Goal: Task Accomplishment & Management: Use online tool/utility

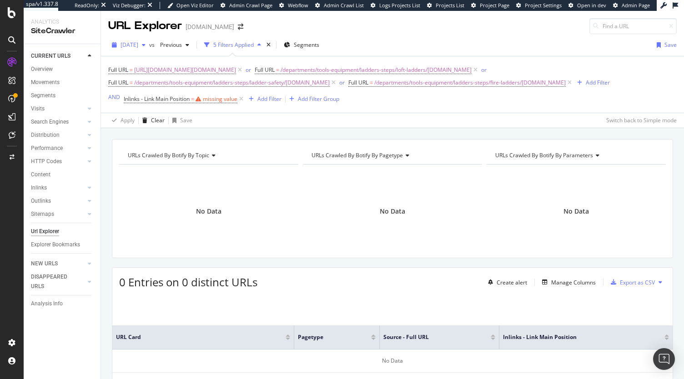
click at [138, 45] on span "[DATE]" at bounding box center [129, 45] width 18 height 8
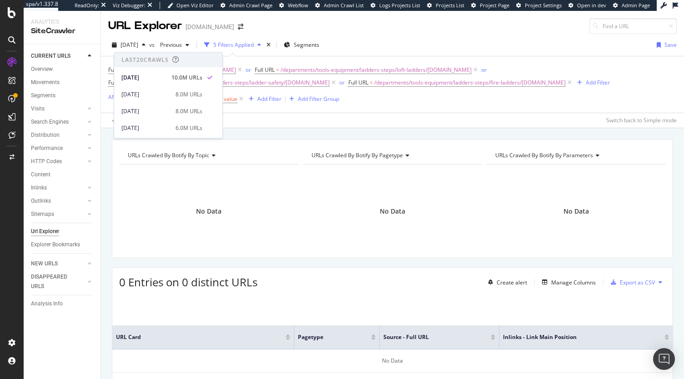
click at [392, 47] on div "[DATE] vs Previous 5 Filters Applied Segments Save" at bounding box center [392, 47] width 583 height 18
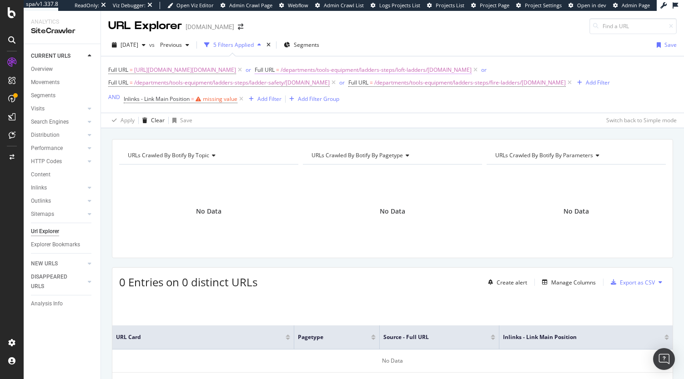
click at [452, 70] on span "/departments/tools-equipment/ladders-steps/loft-ladders/[DOMAIN_NAME]" at bounding box center [375, 70] width 191 height 13
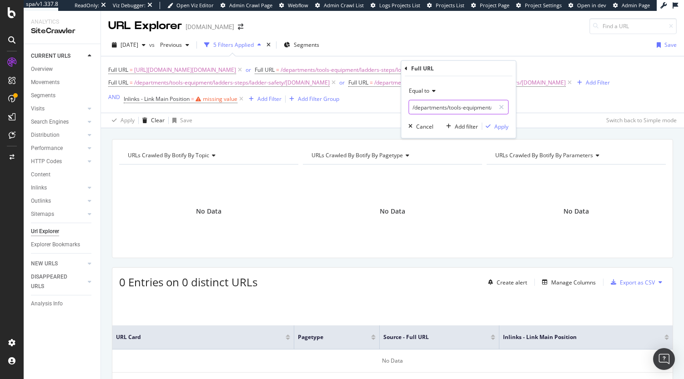
click at [458, 103] on input "/departments/tools-equipment/ladders-steps/loft-ladders/[DOMAIN_NAME]" at bounding box center [452, 107] width 86 height 15
click at [431, 92] on icon at bounding box center [432, 90] width 6 height 5
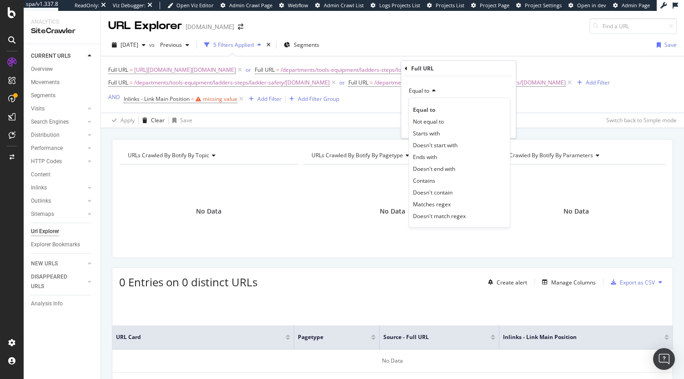
click at [442, 183] on div "Contains" at bounding box center [458, 181] width 97 height 12
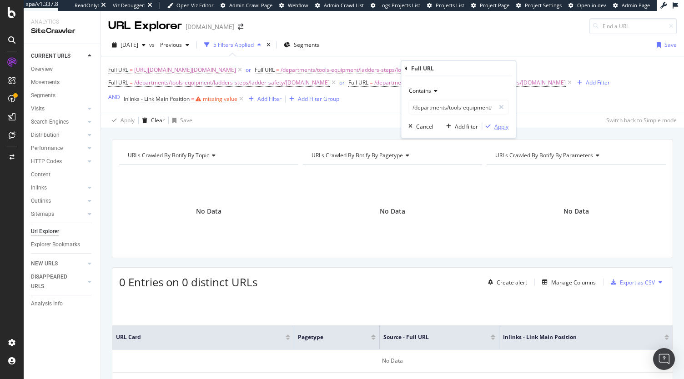
drag, startPoint x: 495, startPoint y: 124, endPoint x: 535, endPoint y: 116, distance: 41.2
click at [492, 124] on div "Apply" at bounding box center [495, 126] width 26 height 8
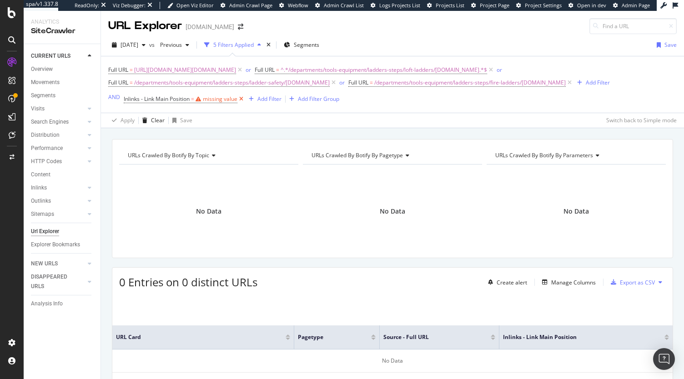
click at [241, 100] on icon at bounding box center [241, 99] width 8 height 9
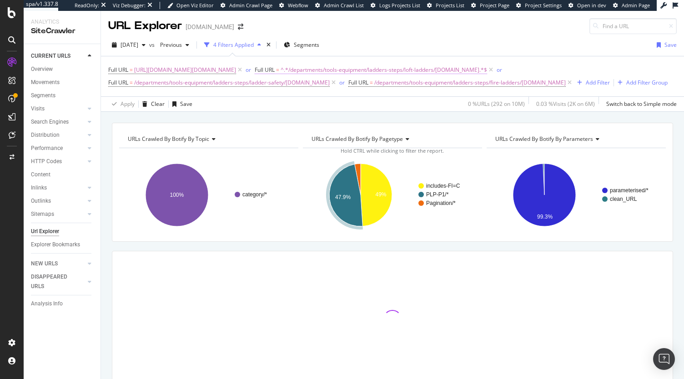
click at [448, 71] on span "^.*/departments/tools-equipment/ladders-steps/loft-ladders/[DOMAIN_NAME].*$" at bounding box center [383, 70] width 206 height 13
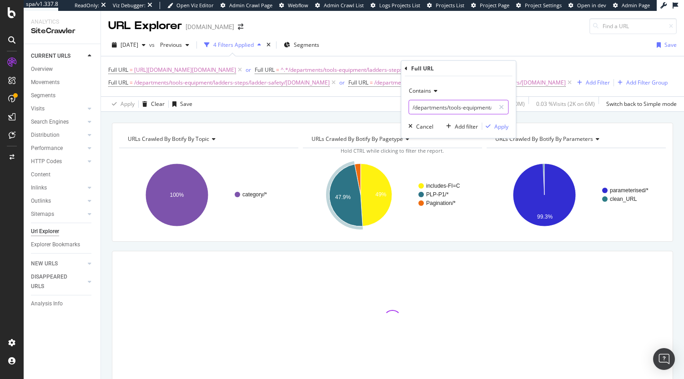
click at [436, 106] on input "/departments/tools-equipment/ladders-steps/loft-ladders/[DOMAIN_NAME]" at bounding box center [452, 107] width 86 height 15
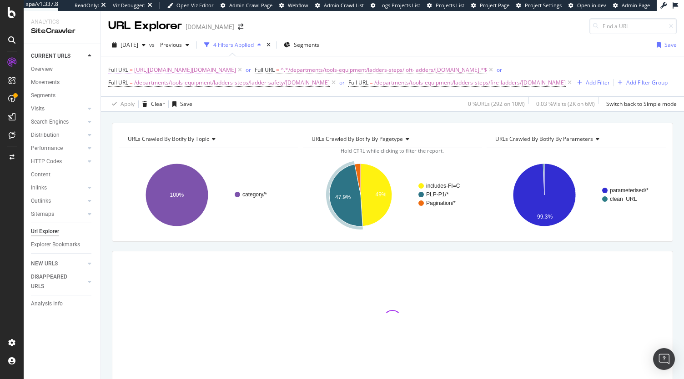
click at [224, 71] on span "[URL][DOMAIN_NAME][DOMAIN_NAME]" at bounding box center [185, 70] width 102 height 13
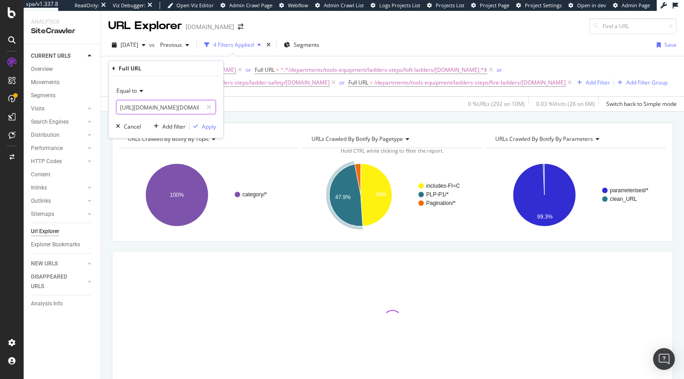
click at [168, 112] on input "[URL][DOMAIN_NAME][DOMAIN_NAME]" at bounding box center [159, 107] width 86 height 15
click at [168, 106] on input "[URL][DOMAIN_NAME][DOMAIN_NAME]" at bounding box center [159, 107] width 86 height 15
drag, startPoint x: 173, startPoint y: 107, endPoint x: 93, endPoint y: 106, distance: 79.6
click at [93, 106] on body "spa/v1.337.8 ReadOnly: Viz Debugger: Open Viz Editor Admin Crawl Page Webflow A…" at bounding box center [342, 189] width 684 height 379
click at [212, 123] on div "Apply" at bounding box center [209, 126] width 14 height 8
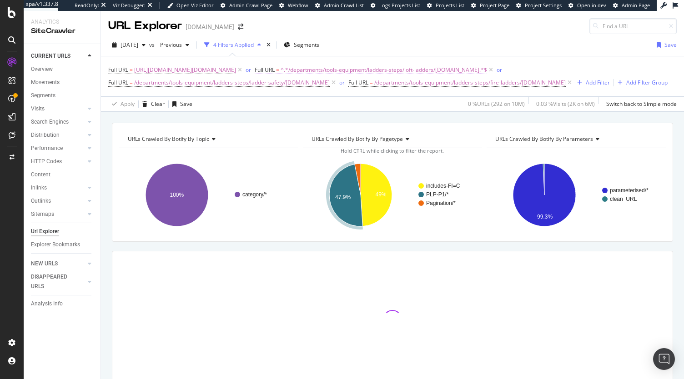
click at [474, 71] on span "^.*/departments/tools-equipment/ladders-steps/loft-ladders/[DOMAIN_NAME].*$" at bounding box center [383, 70] width 206 height 13
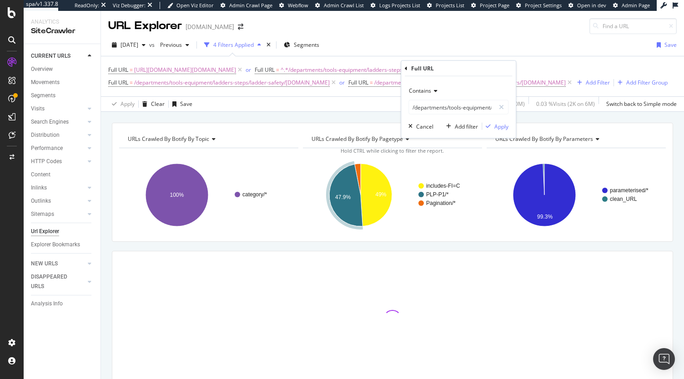
click at [430, 93] on span "Contains" at bounding box center [420, 91] width 22 height 8
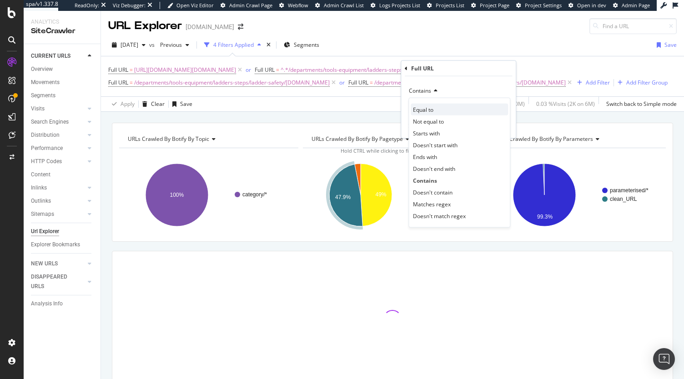
click at [429, 108] on span "Equal to" at bounding box center [423, 109] width 20 height 8
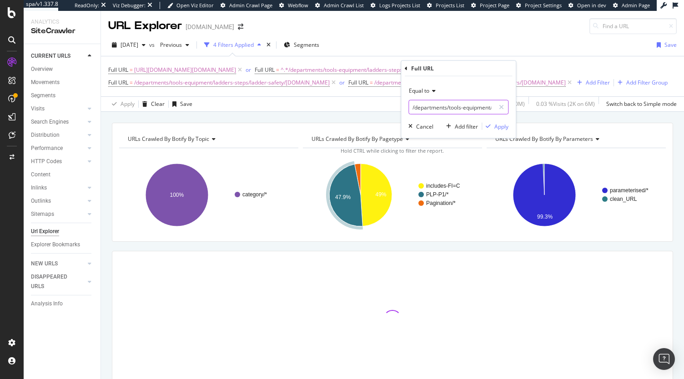
click at [415, 108] on input "/departments/tools-equipment/ladders-steps/loft-ladders/[DOMAIN_NAME]" at bounding box center [452, 107] width 86 height 15
paste input "[URL][DOMAIN_NAME]"
type input "[URL][DOMAIN_NAME][DOMAIN_NAME]"
drag, startPoint x: 502, startPoint y: 126, endPoint x: 460, endPoint y: 128, distance: 42.3
click at [501, 126] on div "Apply" at bounding box center [501, 126] width 14 height 8
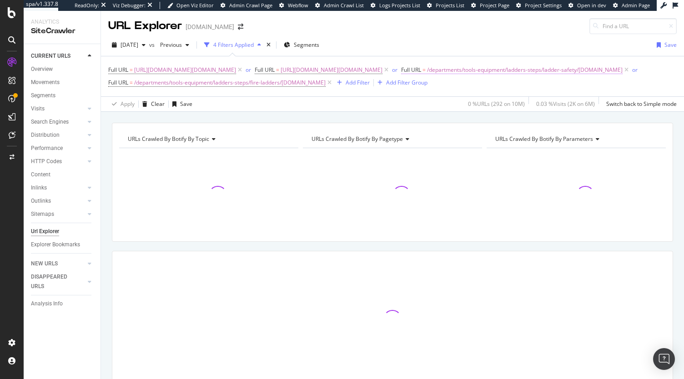
click at [439, 76] on span "/departments/tools-equipment/ladders-steps/ladder-safety/[DOMAIN_NAME]" at bounding box center [524, 70] width 195 height 13
click at [410, 120] on input "/departments/tools-equipment/ladders-steps/ladder-safety/[DOMAIN_NAME]" at bounding box center [442, 120] width 86 height 15
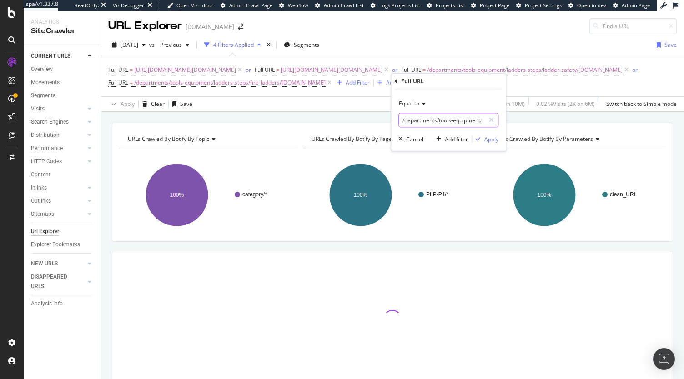
paste input "[URL][DOMAIN_NAME]"
type input "[URL][DOMAIN_NAME][DOMAIN_NAME]"
click at [489, 139] on div "Apply" at bounding box center [491, 139] width 14 height 8
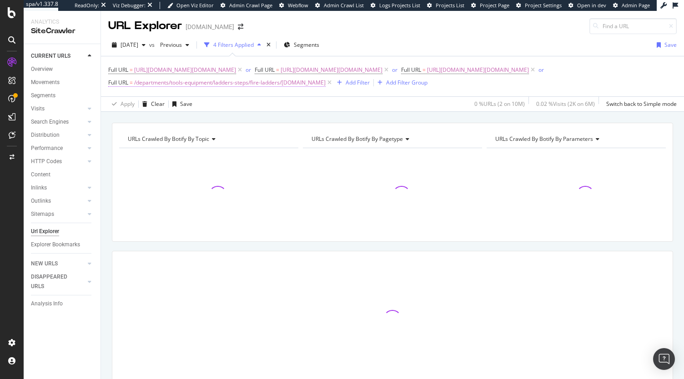
click at [325, 87] on span "Full URL = /departments/tools-equipment/ladders-steps/fire-ladders/[DOMAIN_NAME]" at bounding box center [216, 83] width 217 height 8
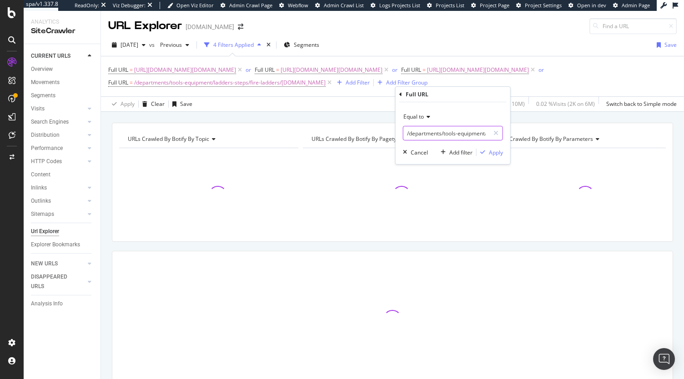
click at [412, 139] on input "/departments/tools-equipment/ladders-steps/fire-ladders/[DOMAIN_NAME]" at bounding box center [446, 133] width 86 height 15
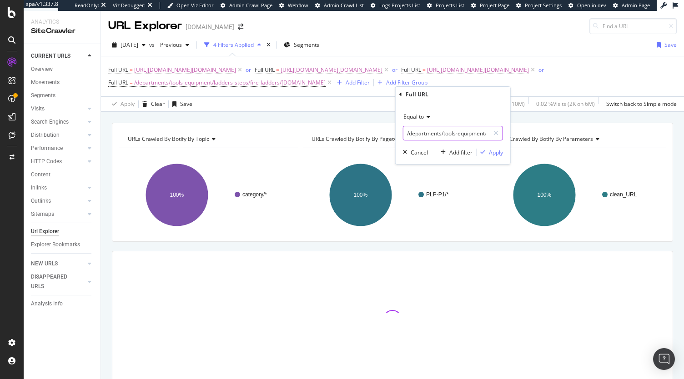
paste input "[URL][DOMAIN_NAME]"
type input "[URL][DOMAIN_NAME][DOMAIN_NAME]"
click at [497, 150] on div "Apply" at bounding box center [496, 153] width 14 height 8
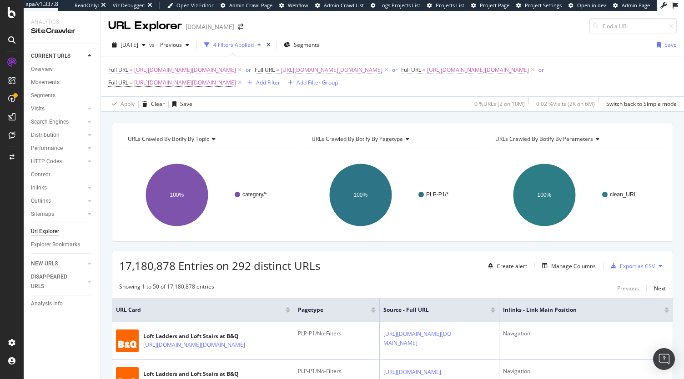
click at [144, 70] on span "[URL][DOMAIN_NAME][DOMAIN_NAME]" at bounding box center [185, 70] width 102 height 13
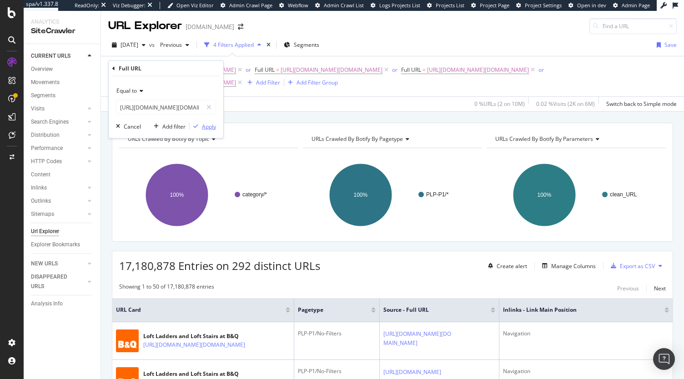
click at [213, 128] on div "Apply" at bounding box center [209, 126] width 14 height 8
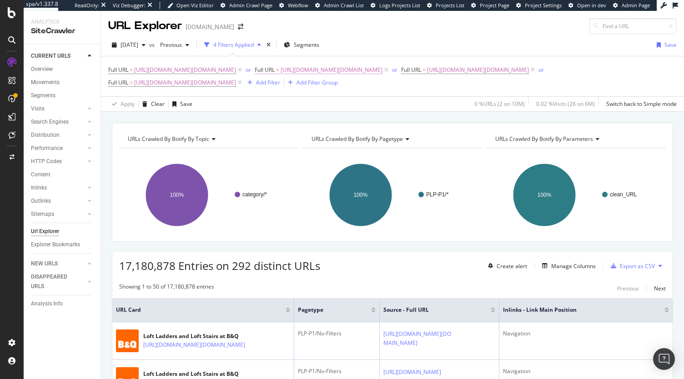
click at [280, 76] on span "[URL][DOMAIN_NAME][DOMAIN_NAME]" at bounding box center [331, 70] width 102 height 13
click at [204, 137] on div "Apply" at bounding box center [209, 139] width 14 height 8
click at [427, 76] on span "[URL][DOMAIN_NAME][DOMAIN_NAME]" at bounding box center [478, 70] width 102 height 13
click at [203, 153] on div "Apply" at bounding box center [209, 153] width 14 height 8
click at [236, 89] on span "[URL][DOMAIN_NAME][DOMAIN_NAME]" at bounding box center [185, 82] width 102 height 13
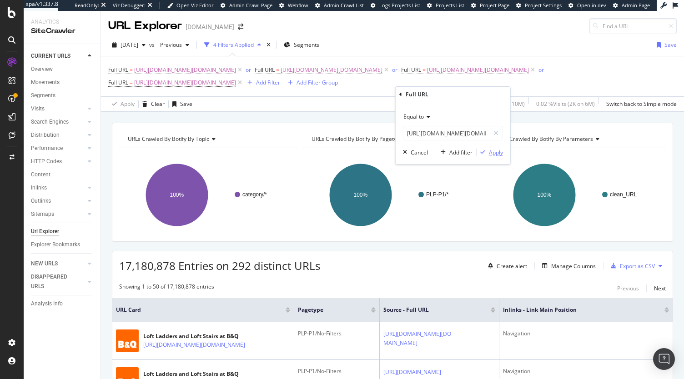
click at [501, 154] on div "Apply" at bounding box center [496, 153] width 14 height 8
click at [236, 68] on span "[URL][DOMAIN_NAME][DOMAIN_NAME]" at bounding box center [185, 70] width 102 height 13
click at [507, 71] on div "Full URL = [URL][DOMAIN_NAME][DOMAIN_NAME] or Full URL = [URL][DOMAIN_NAME][DOM…" at bounding box center [392, 76] width 568 height 25
click at [315, 76] on span "[URL][DOMAIN_NAME][DOMAIN_NAME]" at bounding box center [331, 70] width 102 height 13
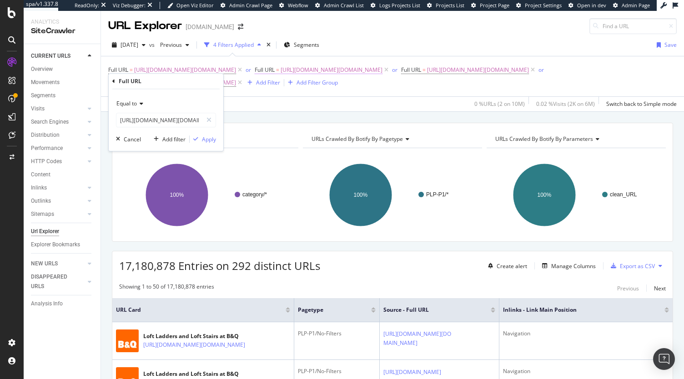
drag, startPoint x: 490, startPoint y: 76, endPoint x: 283, endPoint y: 84, distance: 207.0
click at [489, 76] on div "Full URL = [URL][DOMAIN_NAME][DOMAIN_NAME] or Full URL = [URL][DOMAIN_NAME][DOM…" at bounding box center [392, 76] width 568 height 25
click at [427, 76] on span "[URL][DOMAIN_NAME][DOMAIN_NAME]" at bounding box center [478, 70] width 102 height 13
click at [341, 111] on div "Apply Clear Save 0 % URLs ( 2 on 10M ) 0.02 % Visits ( 2K on 6M ) Switch back t…" at bounding box center [392, 103] width 583 height 15
click at [236, 89] on span "[URL][DOMAIN_NAME][DOMAIN_NAME]" at bounding box center [185, 82] width 102 height 13
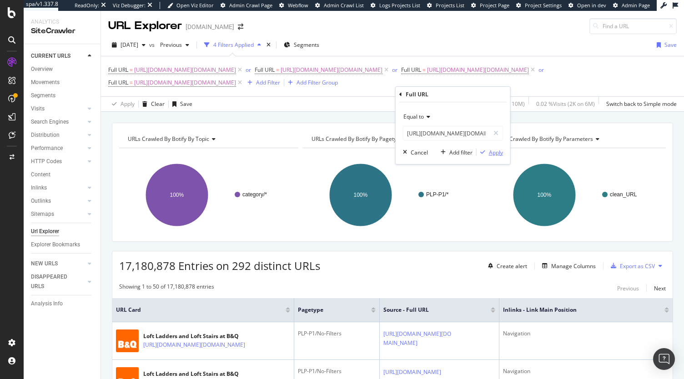
click at [491, 154] on div "Apply" at bounding box center [496, 153] width 14 height 8
click at [236, 66] on span "[URL][DOMAIN_NAME][DOMAIN_NAME]" at bounding box center [185, 70] width 102 height 13
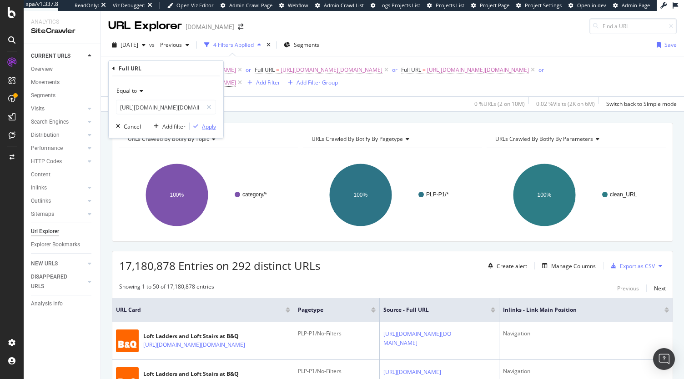
click at [200, 124] on div "button" at bounding box center [196, 126] width 12 height 5
